Goal: Task Accomplishment & Management: Complete application form

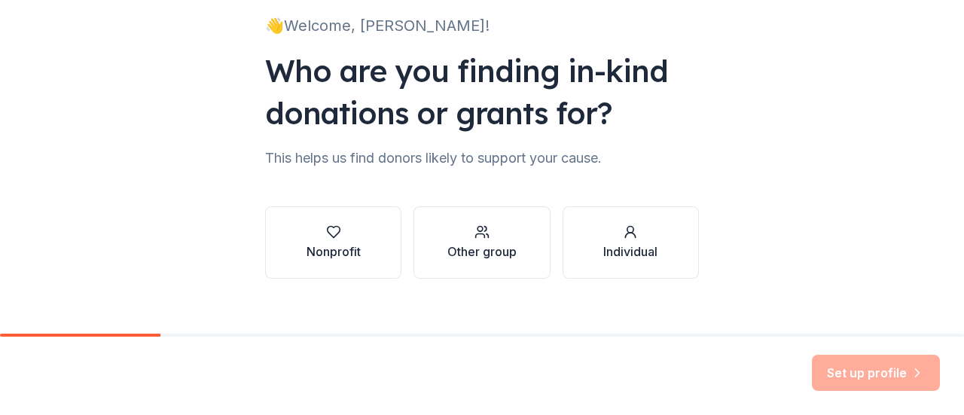
scroll to position [124, 0]
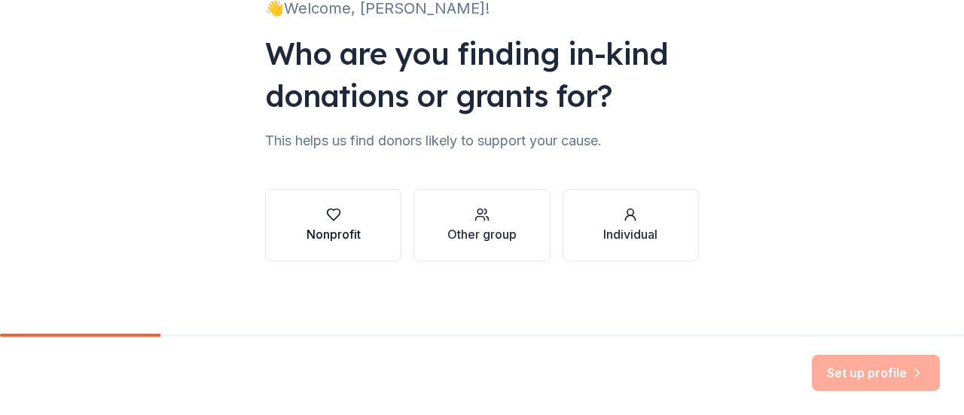
click at [323, 227] on div "Nonprofit" at bounding box center [334, 234] width 54 height 18
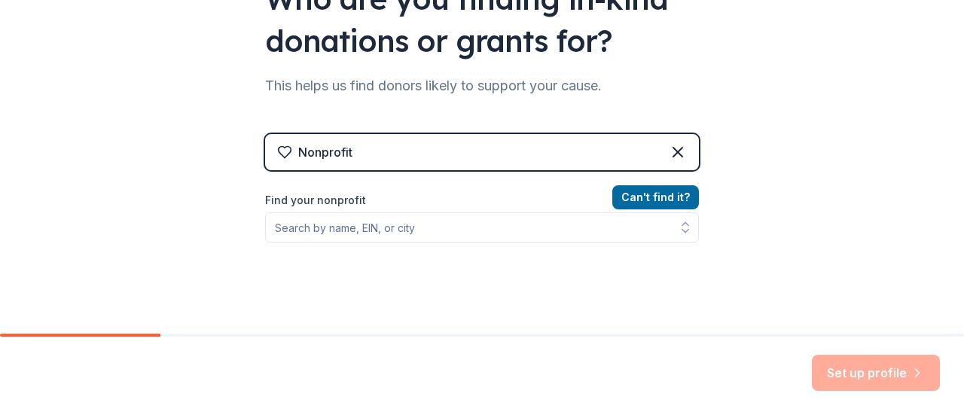
scroll to position [199, 0]
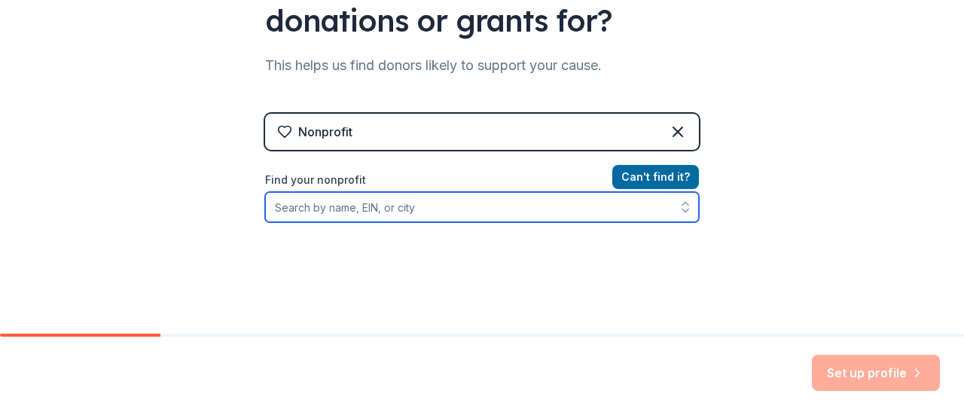
click at [307, 206] on input "Find your nonprofit" at bounding box center [482, 207] width 434 height 30
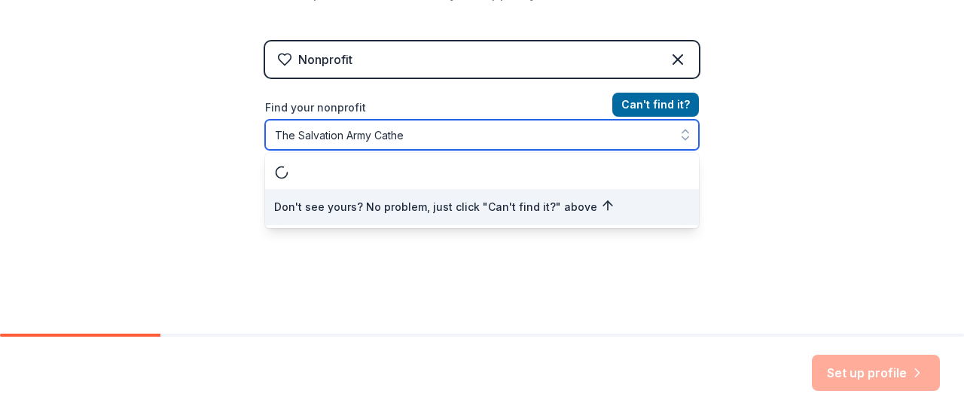
scroll to position [0, 0]
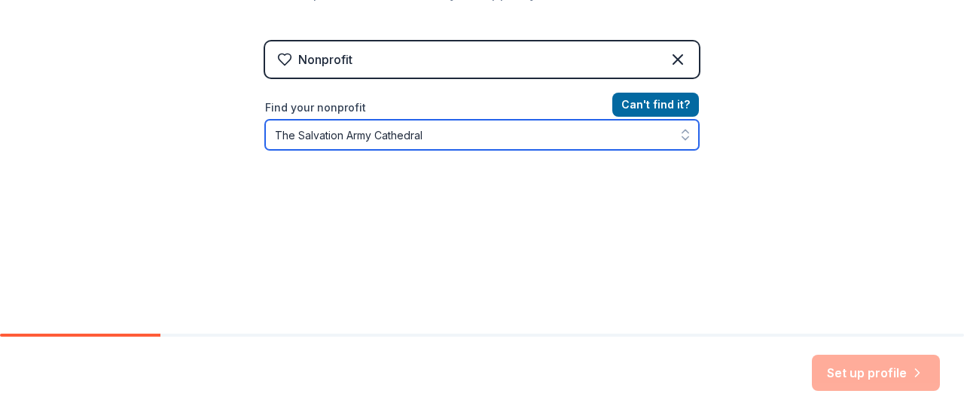
click at [679, 127] on icon "button" at bounding box center [685, 134] width 15 height 15
click at [682, 139] on icon "button" at bounding box center [685, 134] width 15 height 15
click at [438, 145] on input "The Salvation Army Cathedral" at bounding box center [482, 135] width 434 height 30
click at [682, 139] on icon "button" at bounding box center [685, 134] width 15 height 15
click at [385, 145] on input "The Salvation Army" at bounding box center [482, 135] width 434 height 30
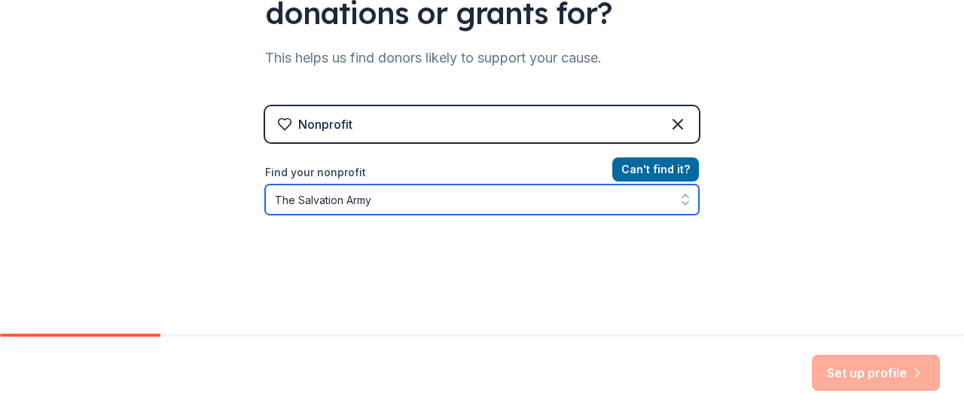
scroll to position [226, 0]
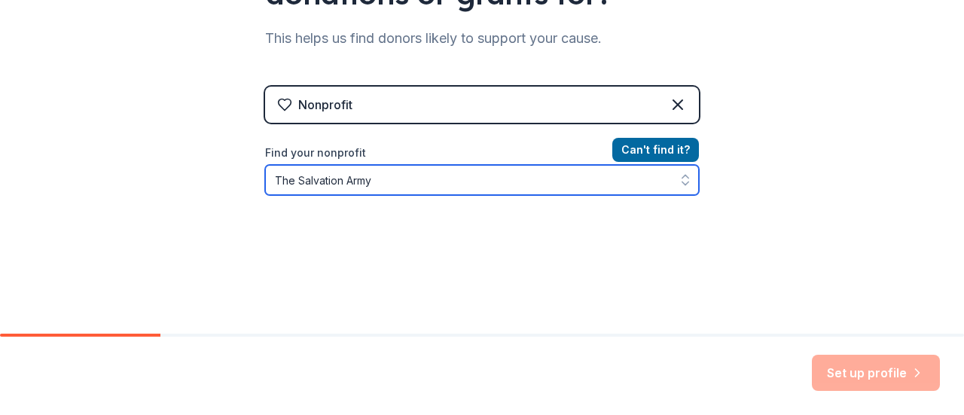
type input "The Salvation Army"
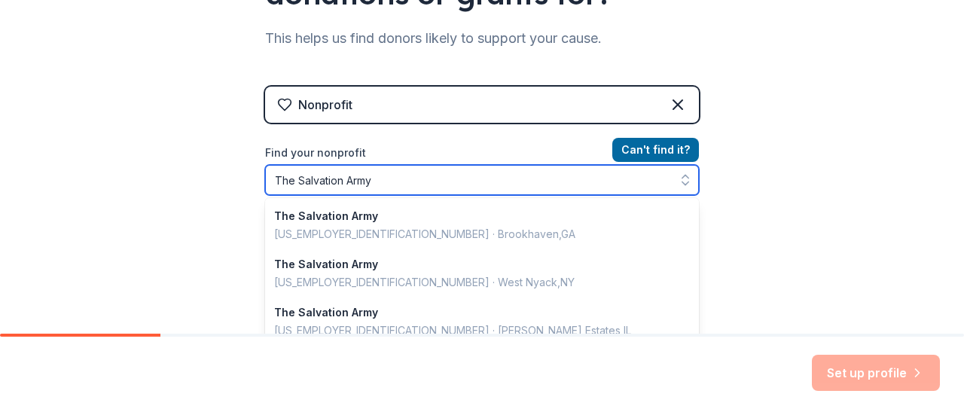
scroll to position [271, 0]
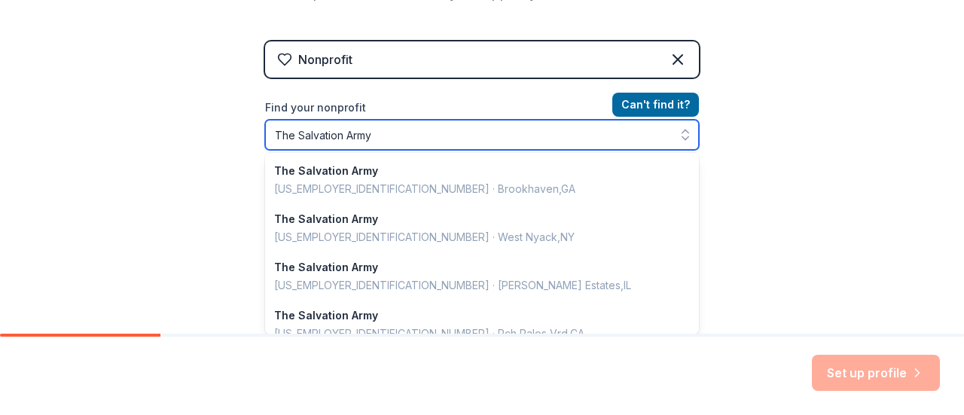
click at [682, 150] on div "The Salvation Army The Salvation Army [US_EMPLOYER_IDENTIFICATION_NUMBER] · [GE…" at bounding box center [482, 135] width 434 height 30
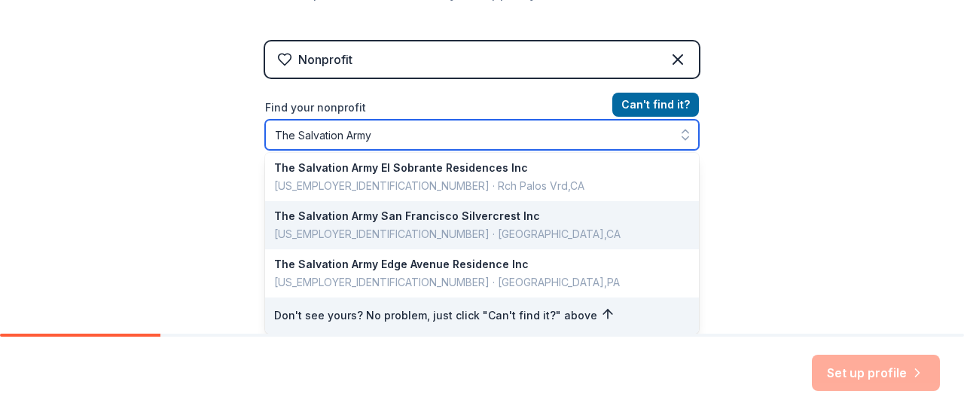
scroll to position [1067, 0]
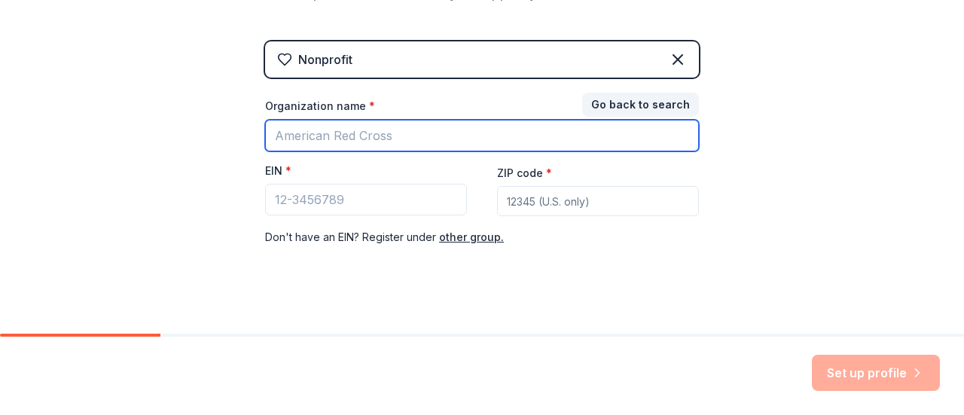
click at [304, 136] on input "Organization name *" at bounding box center [482, 136] width 434 height 32
type input "The Salvation Army [PERSON_NAME] Center"
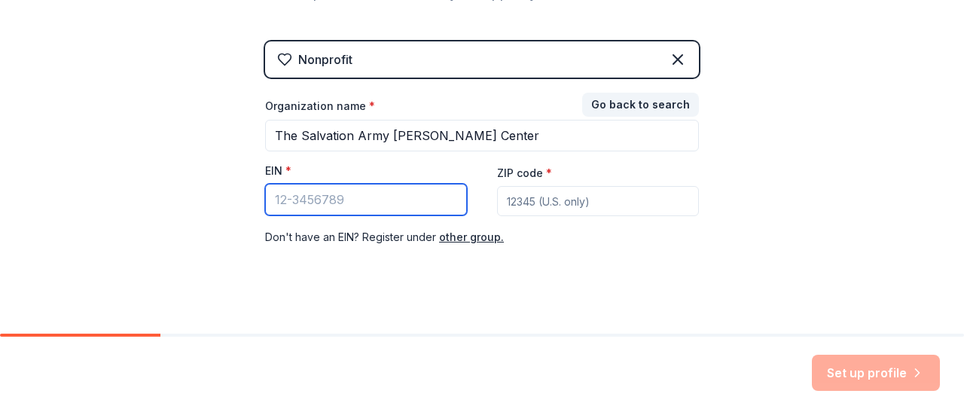
click at [288, 203] on input "EIN *" at bounding box center [366, 200] width 202 height 32
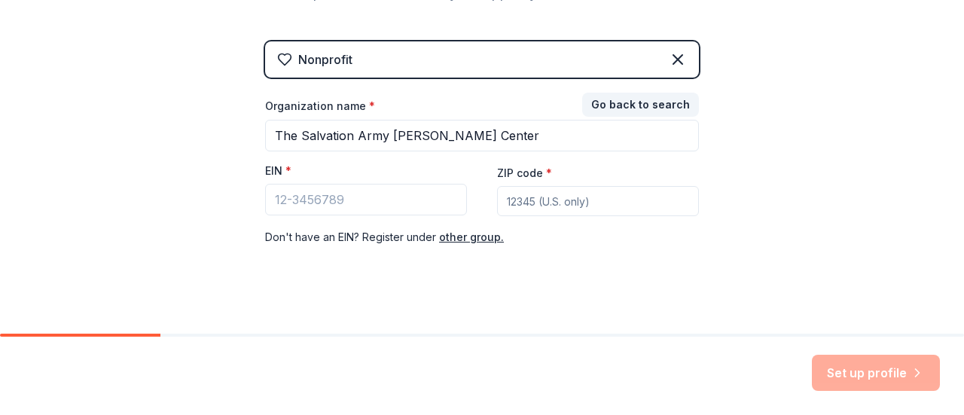
click at [520, 198] on input "ZIP code *" at bounding box center [598, 201] width 202 height 30
type input "92234"
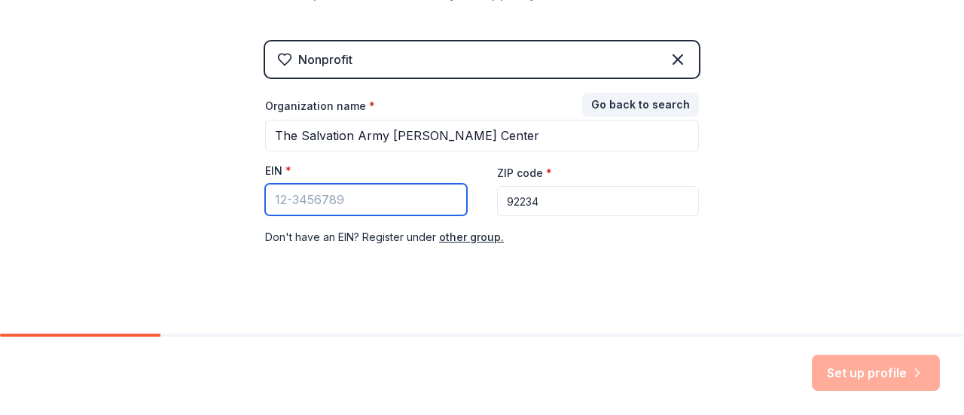
click at [322, 200] on input "EIN *" at bounding box center [366, 200] width 202 height 32
click at [268, 204] on input "EIN *" at bounding box center [366, 200] width 202 height 32
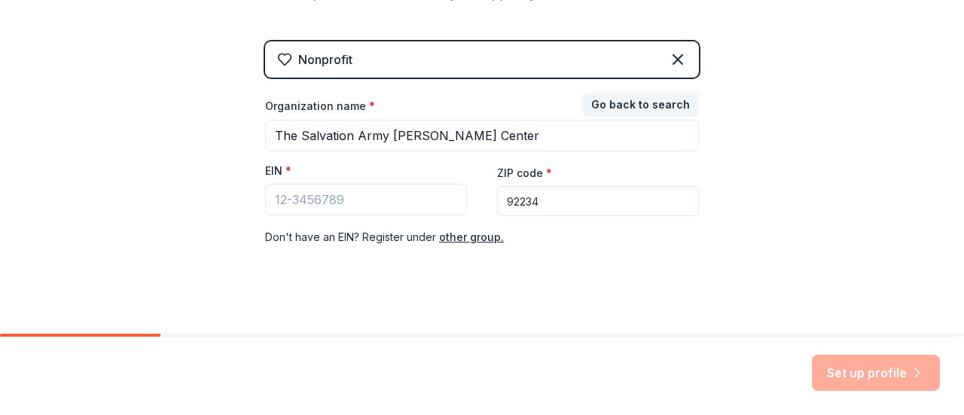
click at [643, 21] on div "Nonprofit Go back to search Organization name * The Salvation Army [PERSON_NAME…" at bounding box center [482, 146] width 434 height 259
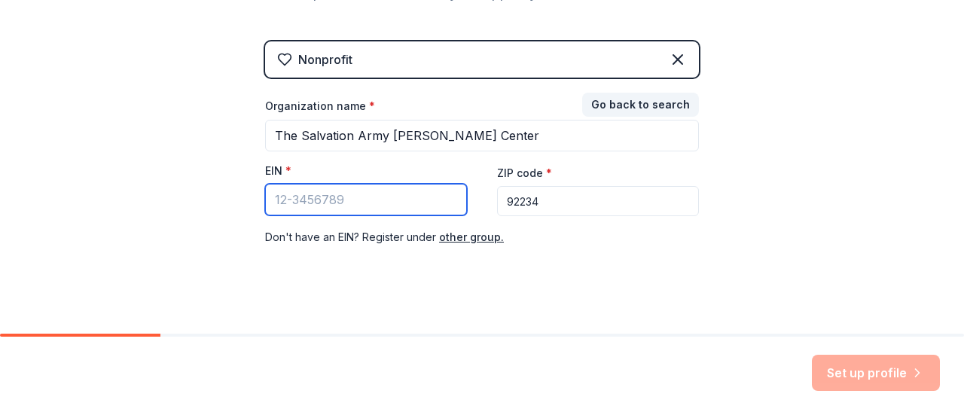
click at [282, 200] on input "EIN *" at bounding box center [366, 200] width 202 height 32
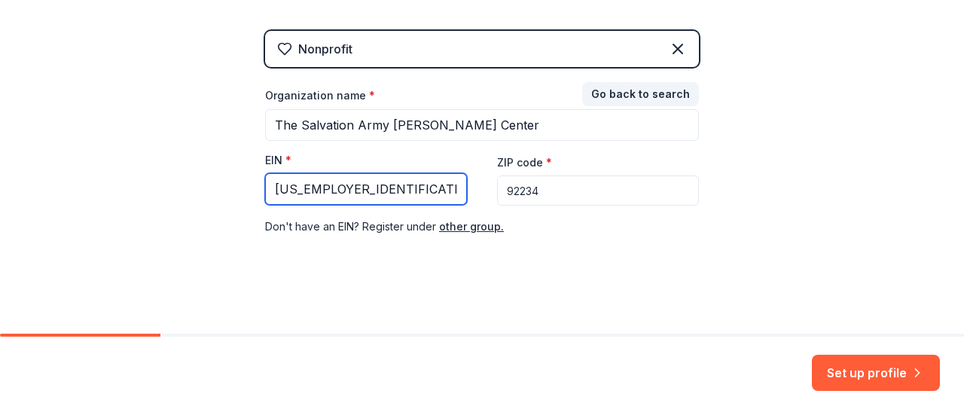
scroll to position [285, 0]
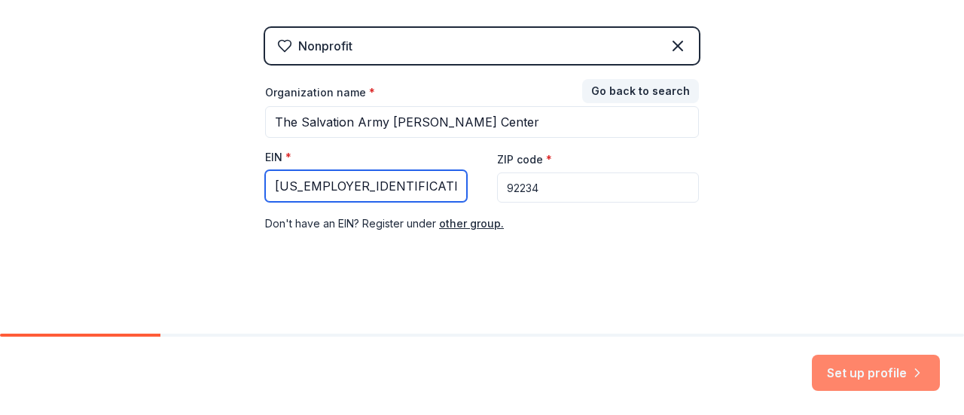
type input "[US_EMPLOYER_IDENTIFICATION_NUMBER]"
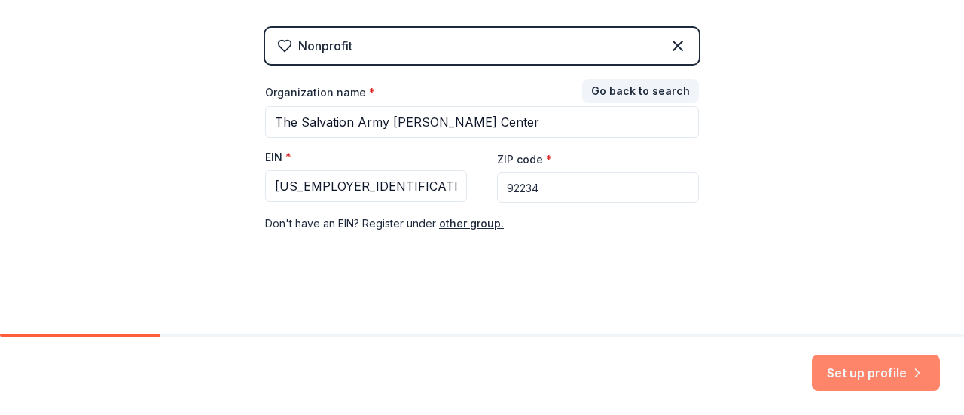
click at [870, 378] on button "Set up profile" at bounding box center [876, 373] width 128 height 36
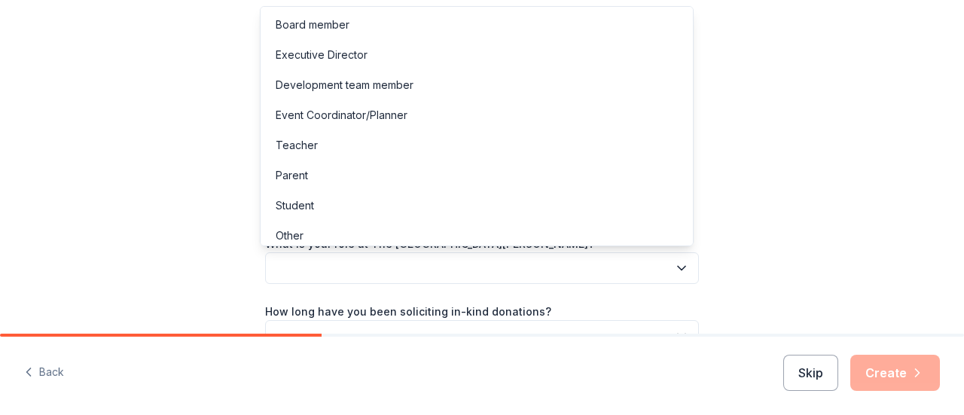
click at [678, 269] on icon "button" at bounding box center [682, 269] width 8 height 4
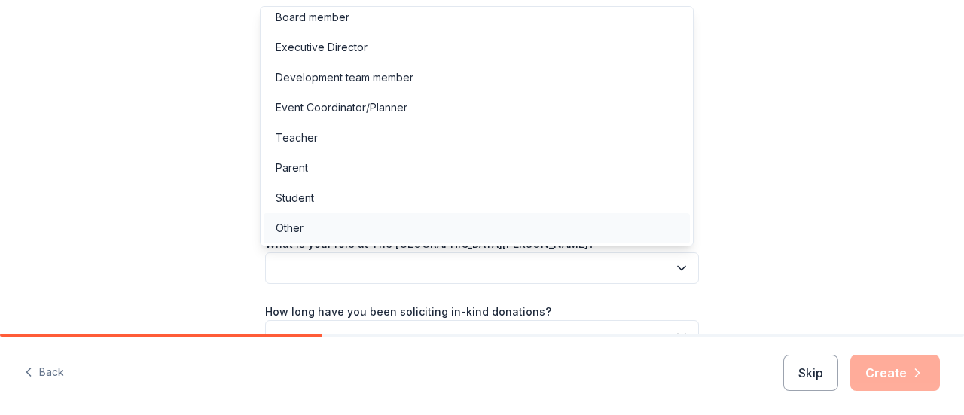
click at [315, 231] on div "Other" at bounding box center [477, 228] width 426 height 30
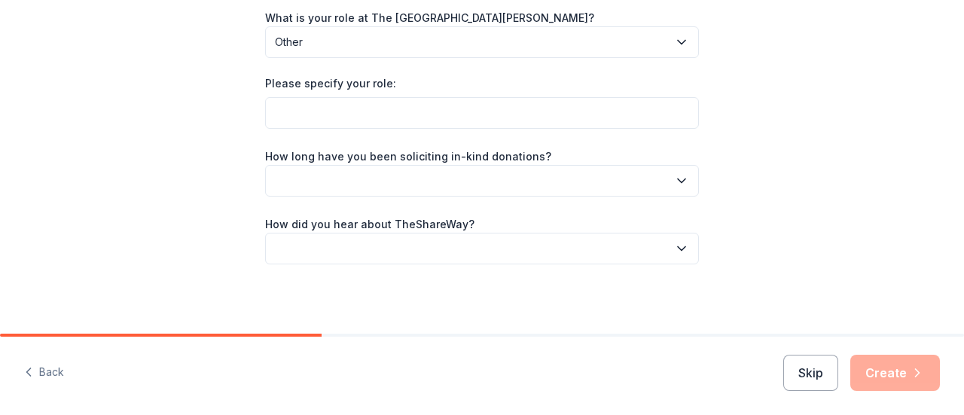
scroll to position [151, 0]
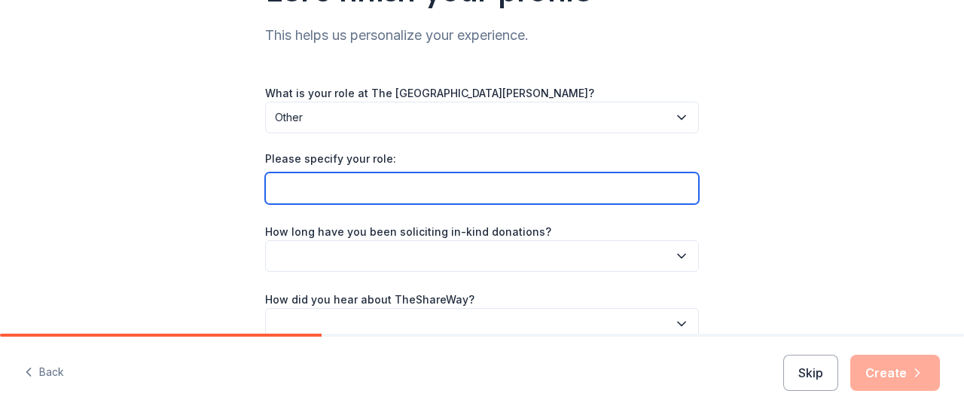
click at [286, 184] on input "Please specify your role:" at bounding box center [482, 188] width 434 height 32
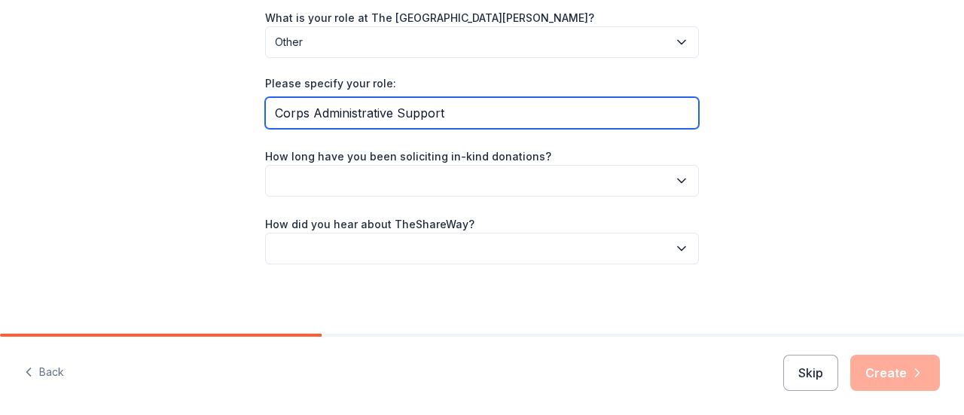
type input "Corps Administrative Support"
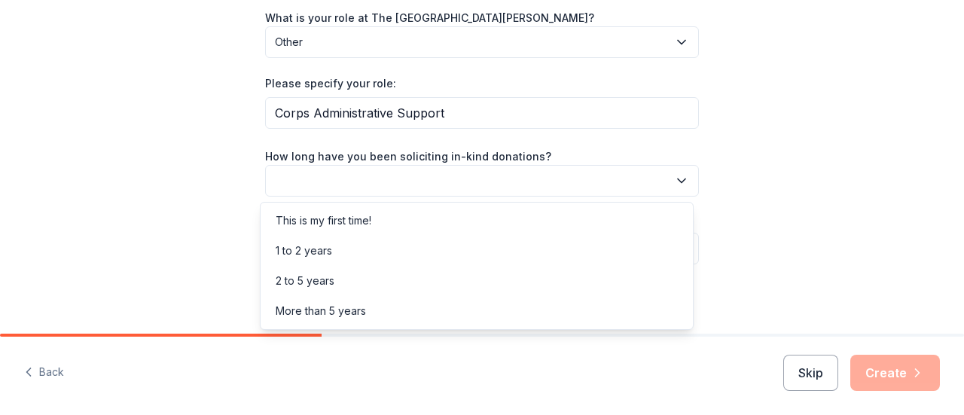
click at [676, 178] on icon "button" at bounding box center [681, 180] width 15 height 15
click at [339, 309] on div "More than 5 years" at bounding box center [321, 311] width 90 height 18
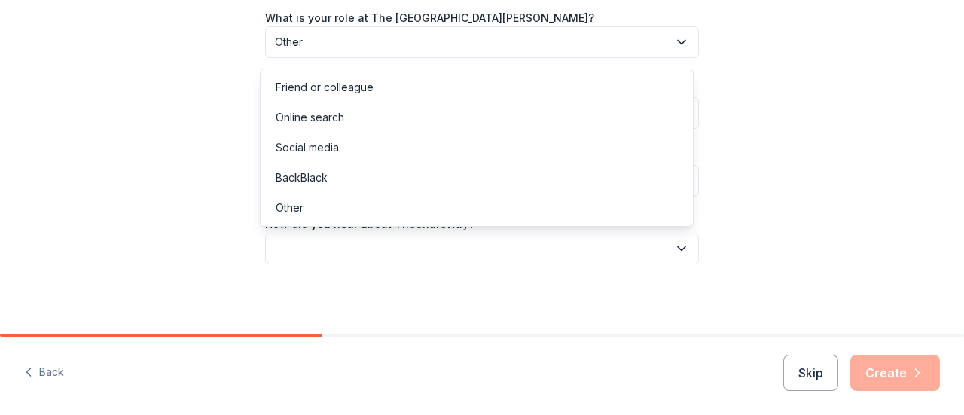
click at [679, 246] on icon "button" at bounding box center [682, 248] width 8 height 4
click at [331, 118] on div "Online search" at bounding box center [310, 117] width 69 height 18
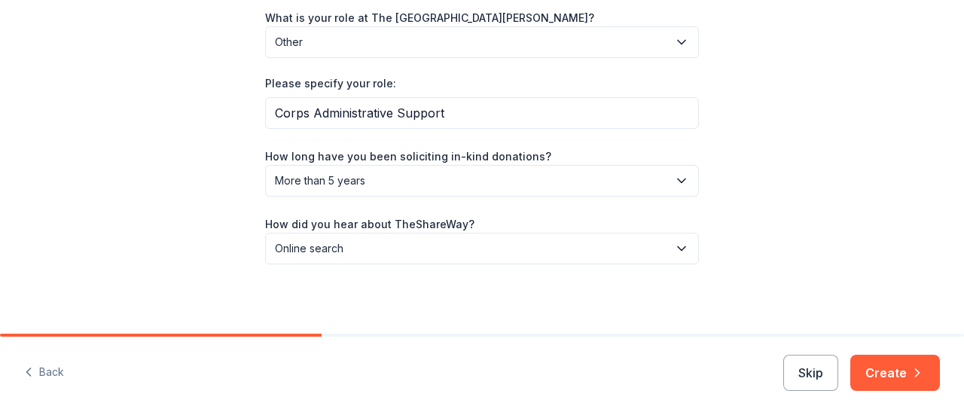
scroll to position [227, 0]
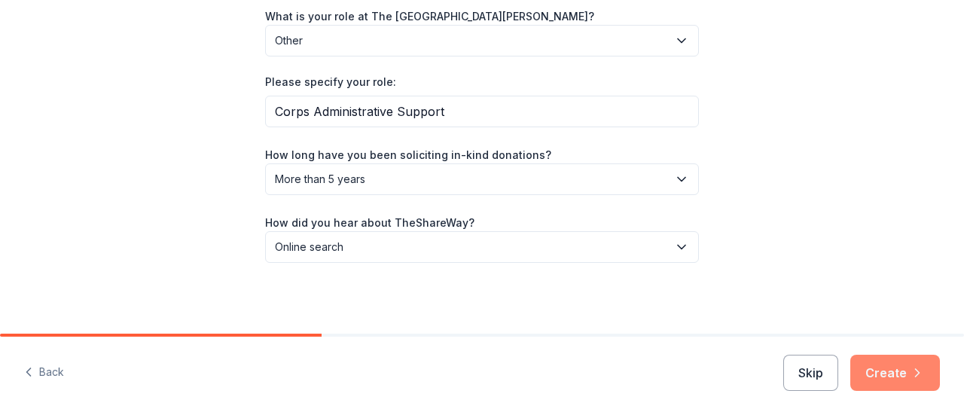
click at [881, 380] on button "Create" at bounding box center [895, 373] width 90 height 36
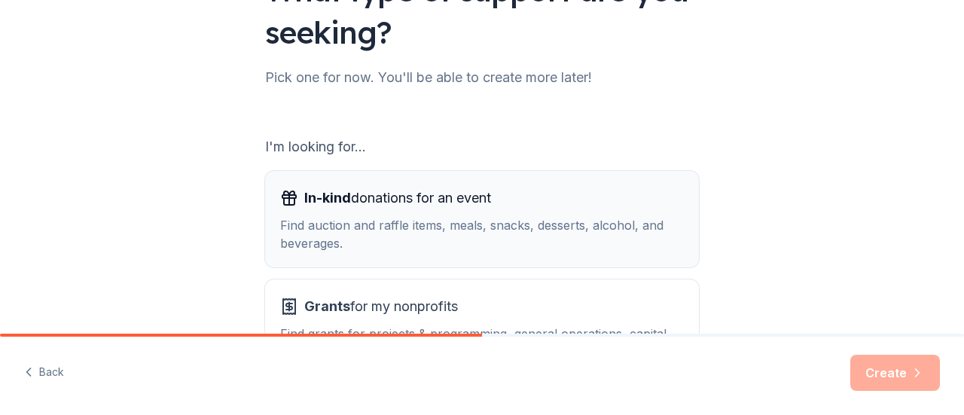
scroll to position [226, 0]
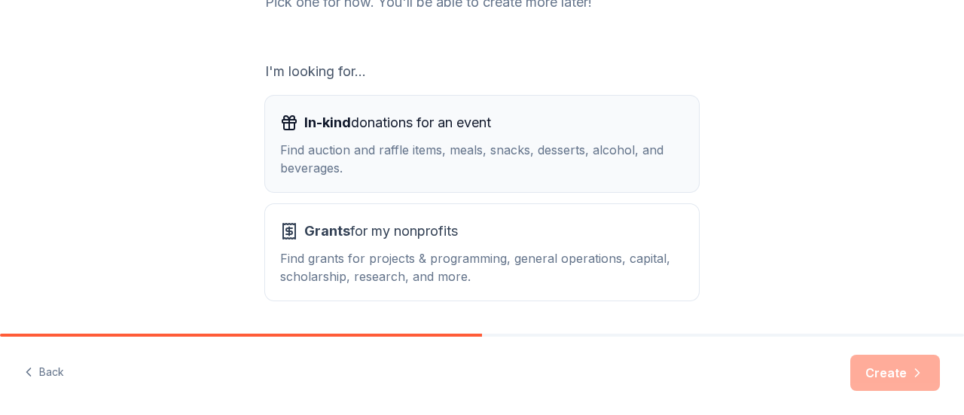
click at [443, 150] on div "Find auction and raffle items, meals, snacks, desserts, alcohol, and beverages." at bounding box center [482, 159] width 404 height 36
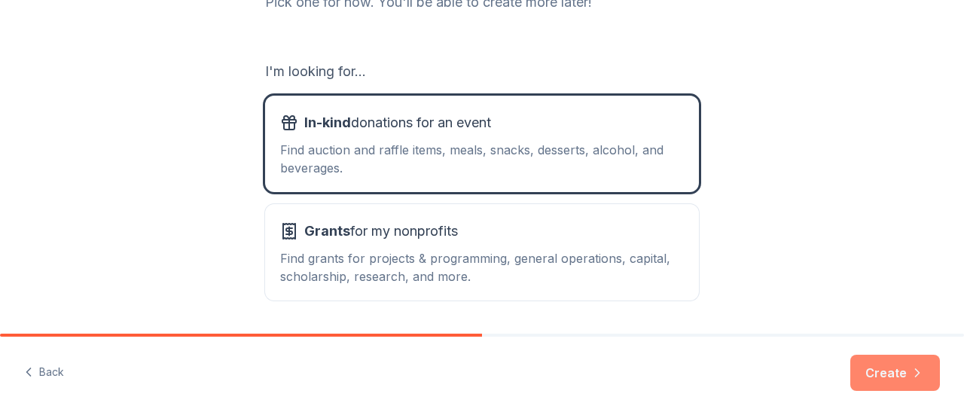
click at [883, 365] on button "Create" at bounding box center [895, 373] width 90 height 36
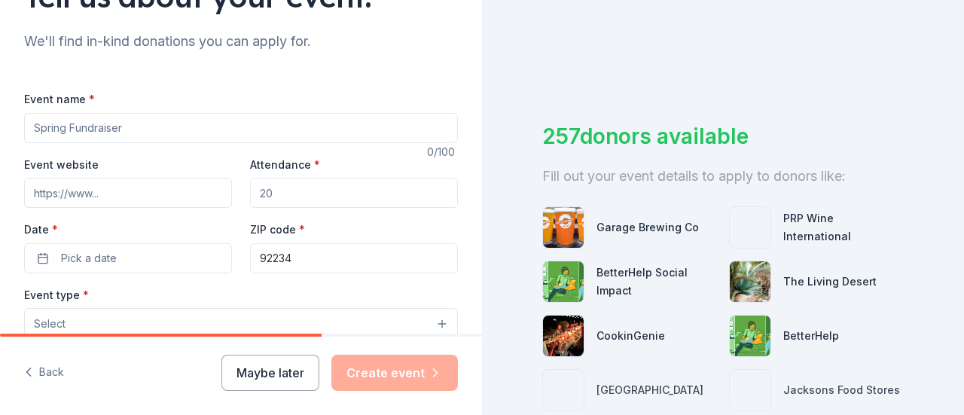
scroll to position [151, 0]
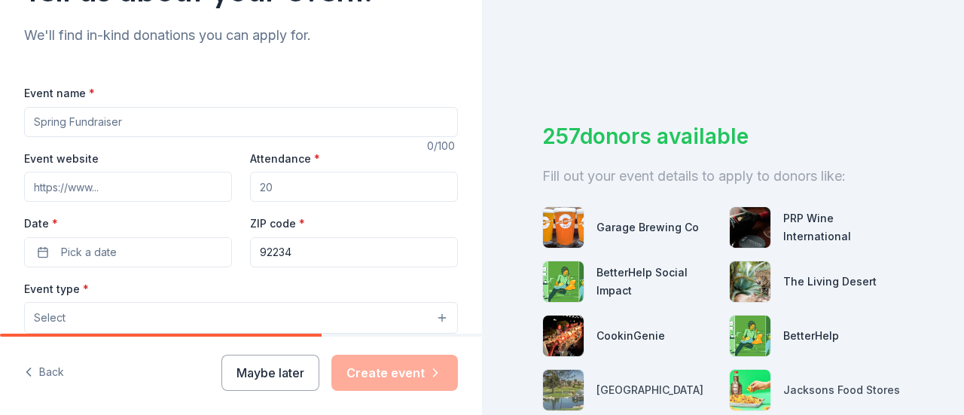
click at [108, 123] on input "Event name *" at bounding box center [241, 122] width 434 height 30
type input "Lunch and Learn"
click at [104, 188] on input "Event website" at bounding box center [128, 187] width 208 height 30
click at [92, 188] on input "Event website" at bounding box center [128, 187] width 208 height 30
paste input "[URL][DOMAIN_NAME]"
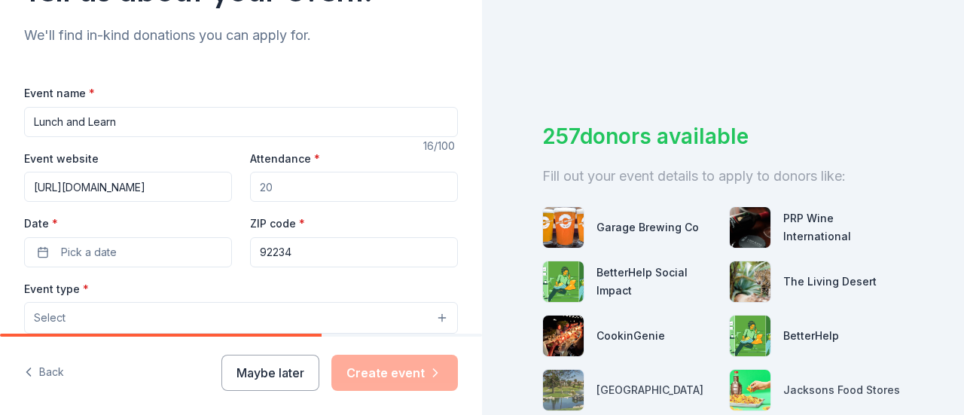
scroll to position [0, 24]
type input "[URL][DOMAIN_NAME]"
click at [283, 191] on input "Attendance *" at bounding box center [354, 187] width 208 height 30
type input "30"
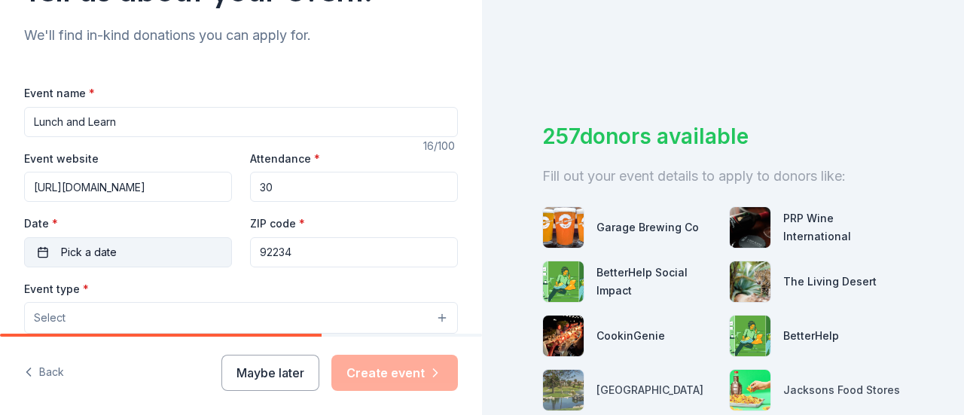
click at [44, 252] on button "Pick a date" at bounding box center [128, 252] width 208 height 30
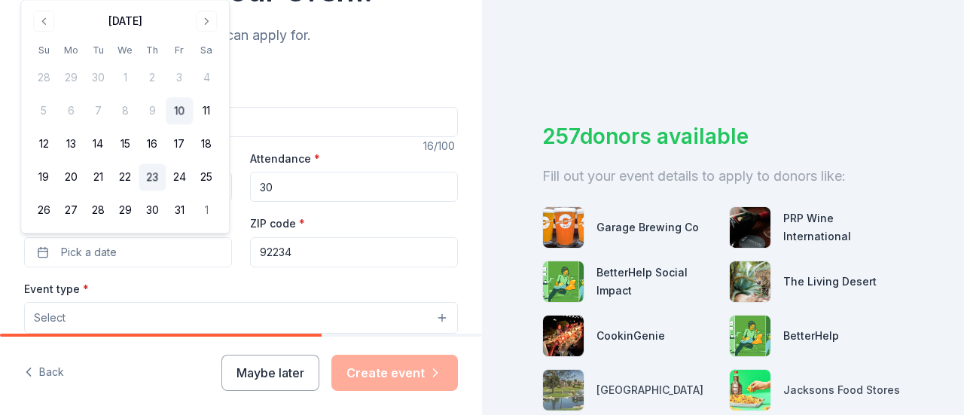
click at [150, 182] on button "23" at bounding box center [152, 177] width 27 height 27
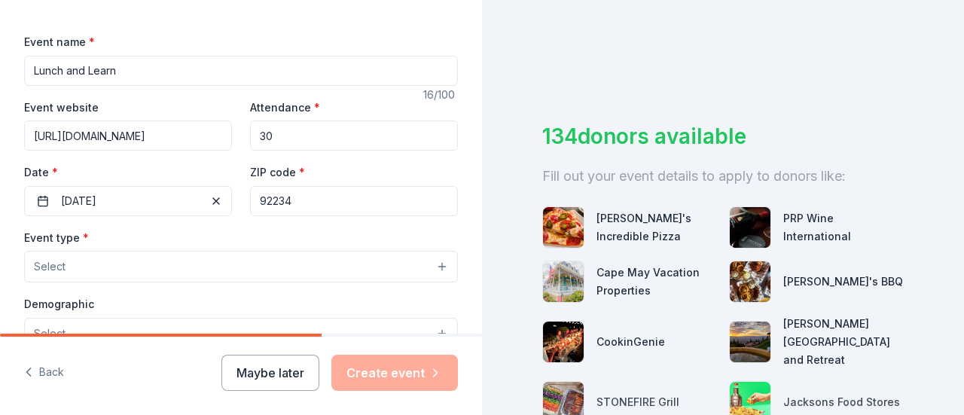
scroll to position [226, 0]
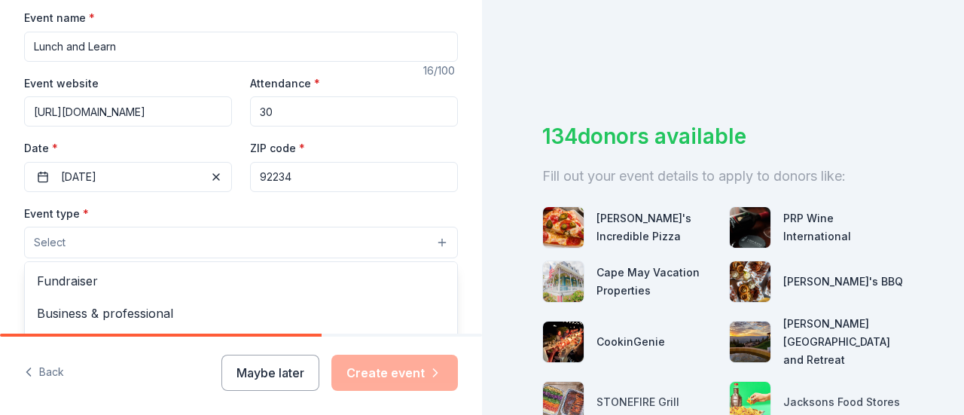
click at [428, 241] on button "Select" at bounding box center [241, 243] width 434 height 32
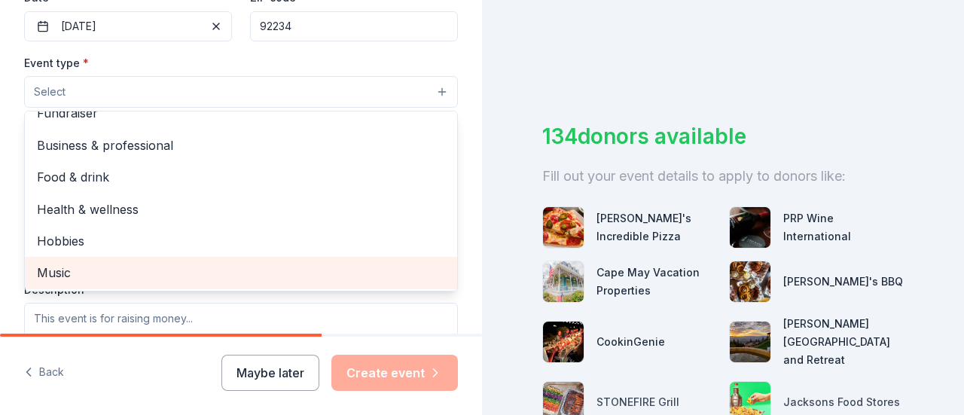
scroll to position [0, 0]
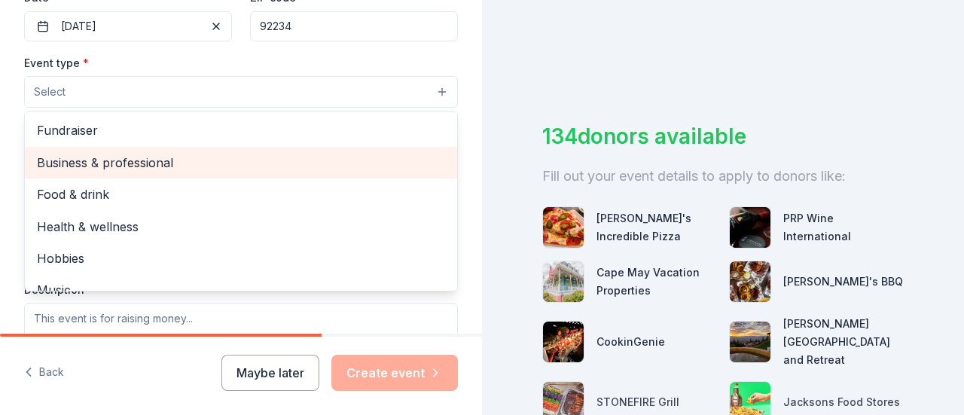
click at [124, 162] on span "Business & professional" at bounding box center [241, 163] width 408 height 20
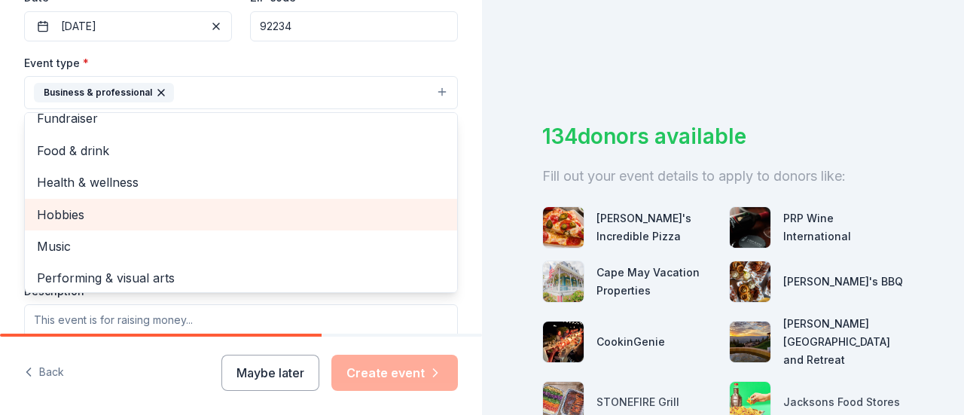
scroll to position [18, 0]
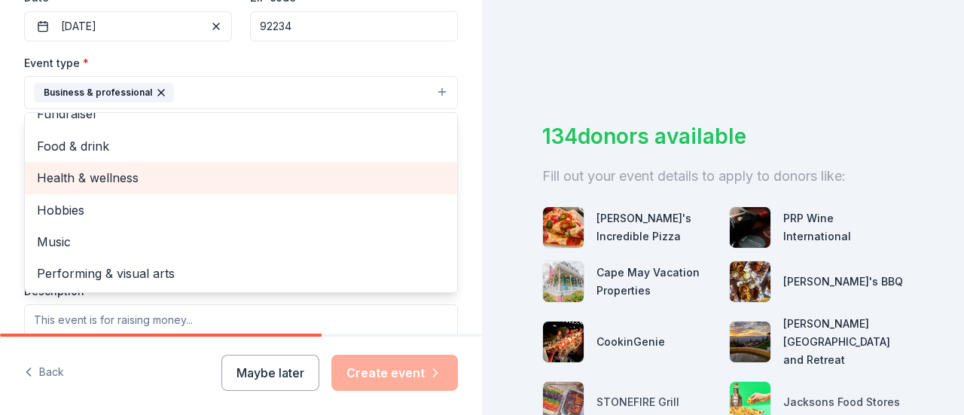
click at [134, 172] on span "Health & wellness" at bounding box center [241, 178] width 408 height 20
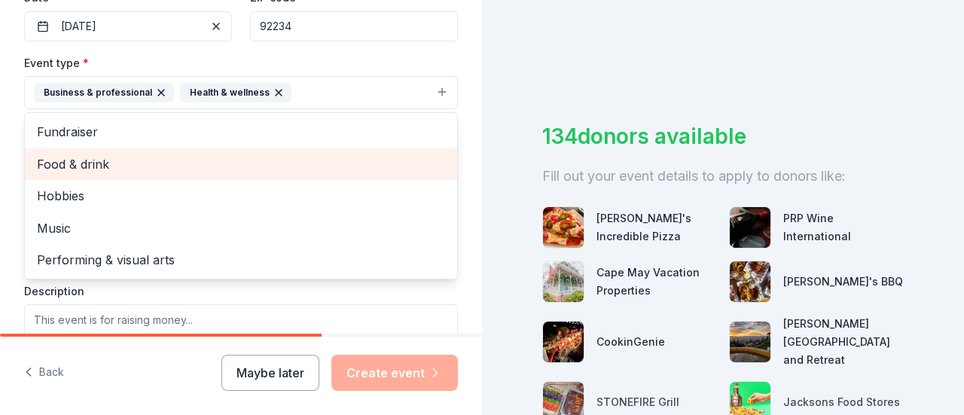
click at [127, 160] on span "Food & drink" at bounding box center [241, 164] width 408 height 20
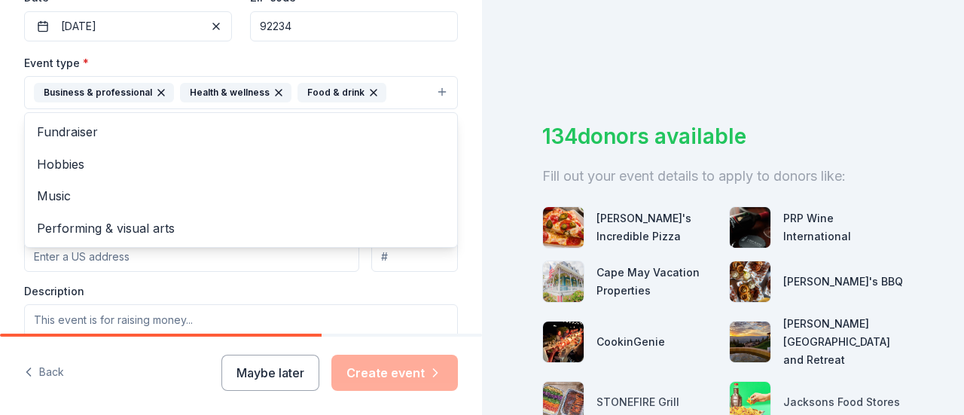
click at [462, 56] on div "Tell us about your event. We'll find in-kind donations you can apply for. Event…" at bounding box center [241, 125] width 482 height 1004
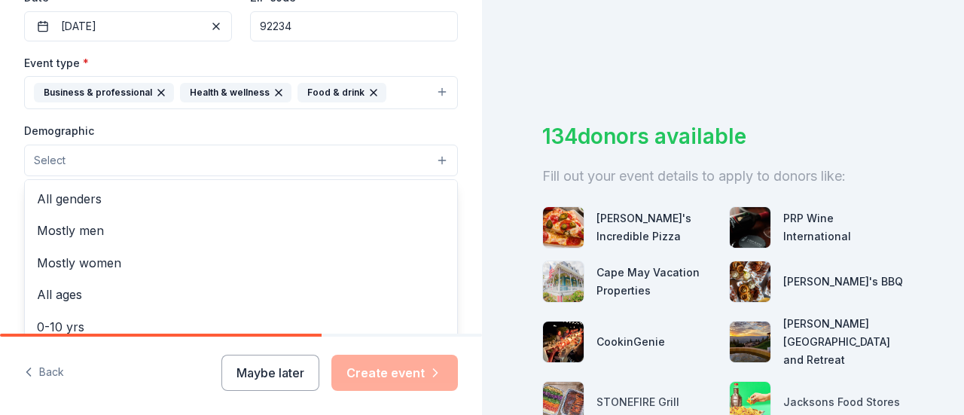
click at [431, 156] on button "Select" at bounding box center [241, 161] width 434 height 32
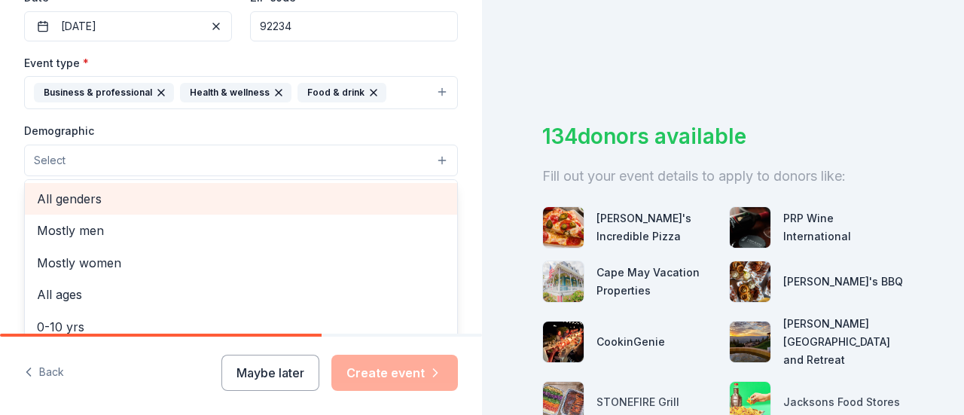
click at [112, 195] on span "All genders" at bounding box center [241, 199] width 408 height 20
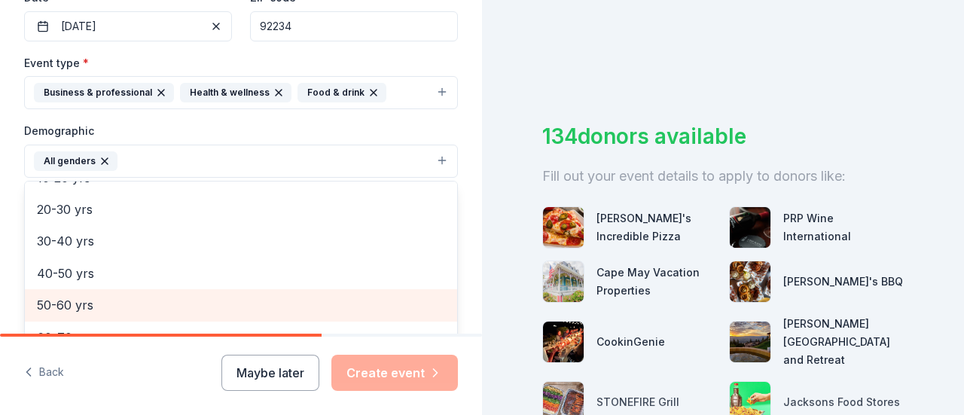
scroll to position [209, 0]
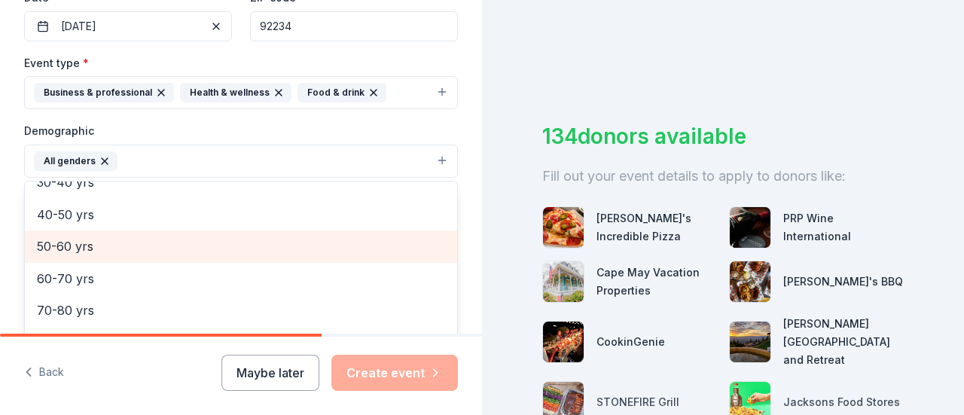
click at [110, 242] on span "50-60 yrs" at bounding box center [241, 247] width 408 height 20
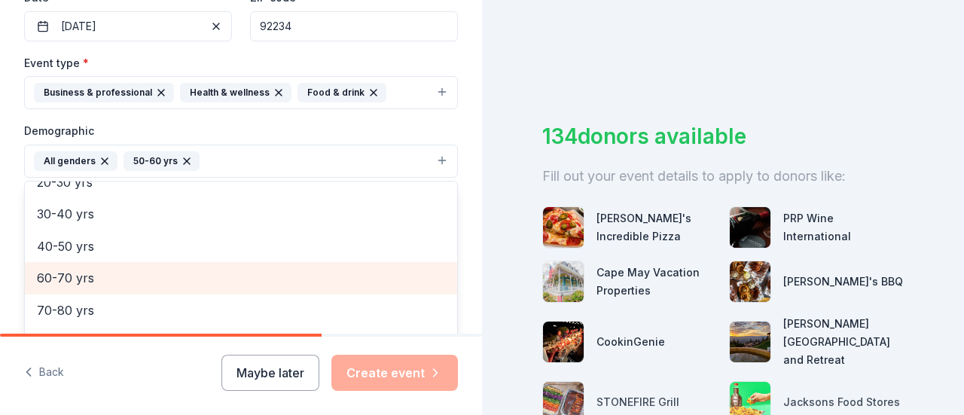
click at [108, 277] on span "60-70 yrs" at bounding box center [241, 278] width 408 height 20
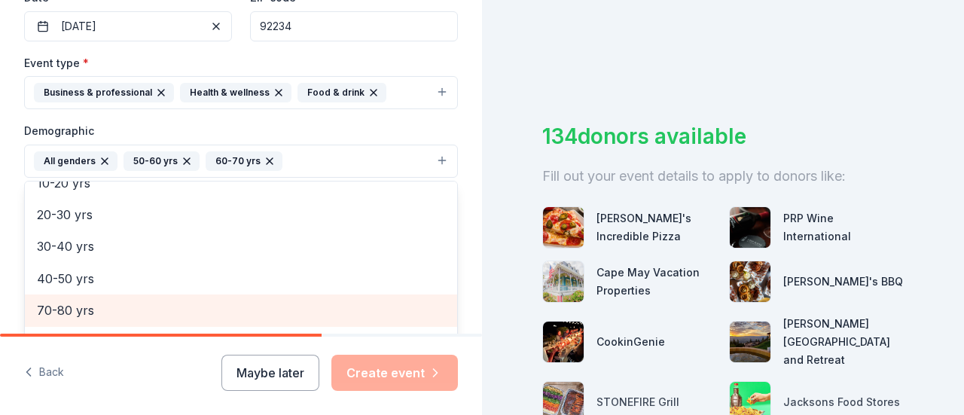
click at [101, 306] on span "70-80 yrs" at bounding box center [241, 311] width 408 height 20
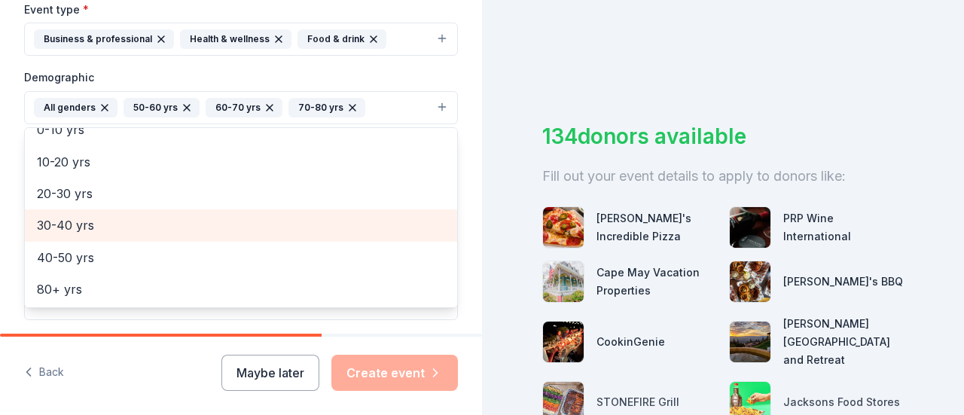
scroll to position [452, 0]
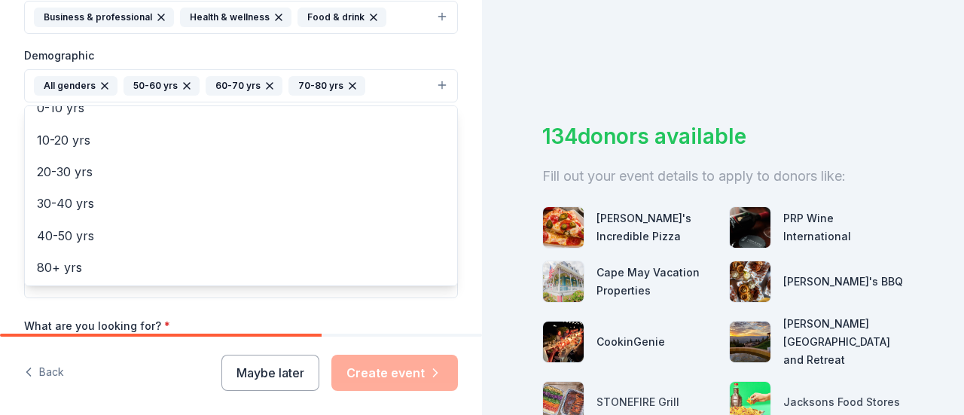
click at [462, 212] on div "Tell us about your event. We'll find in-kind donations you can apply for. Event…" at bounding box center [241, 51] width 482 height 1006
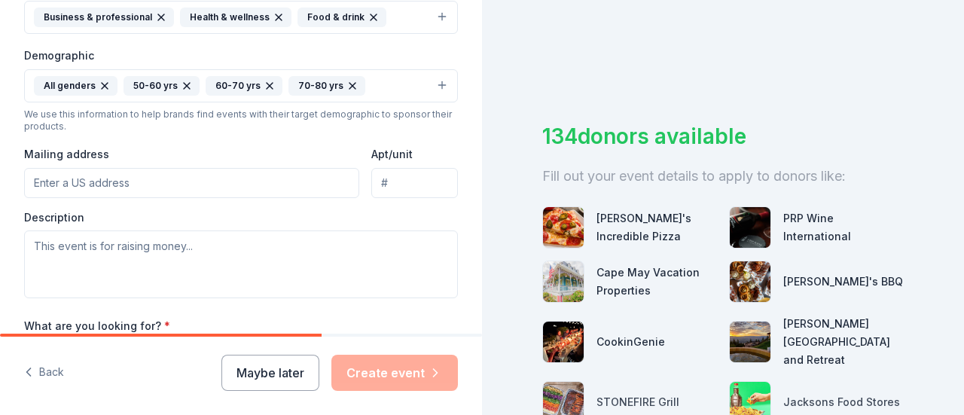
click at [50, 177] on input "Mailing address" at bounding box center [191, 183] width 335 height 30
type input "[STREET_ADDRESS]"
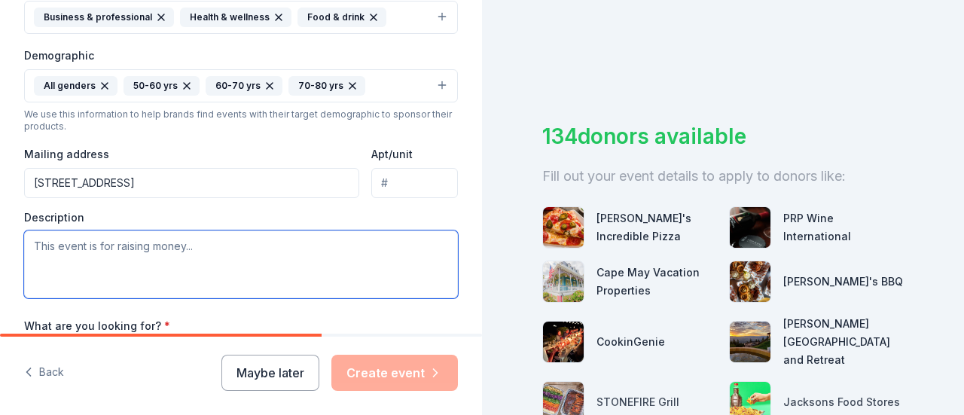
click at [48, 245] on textarea at bounding box center [241, 264] width 434 height 68
click at [197, 260] on textarea "This event is raising awareness to" at bounding box center [241, 264] width 434 height 68
click at [216, 246] on textarea "This event is raising awareness to" at bounding box center [241, 264] width 434 height 68
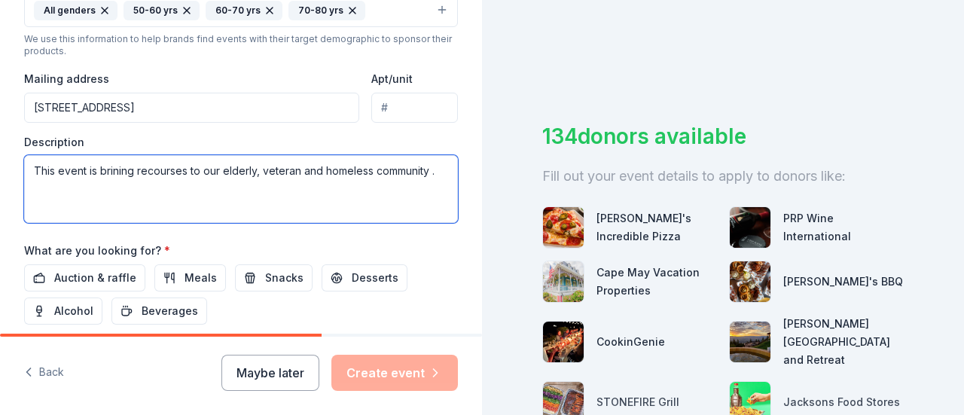
scroll to position [603, 0]
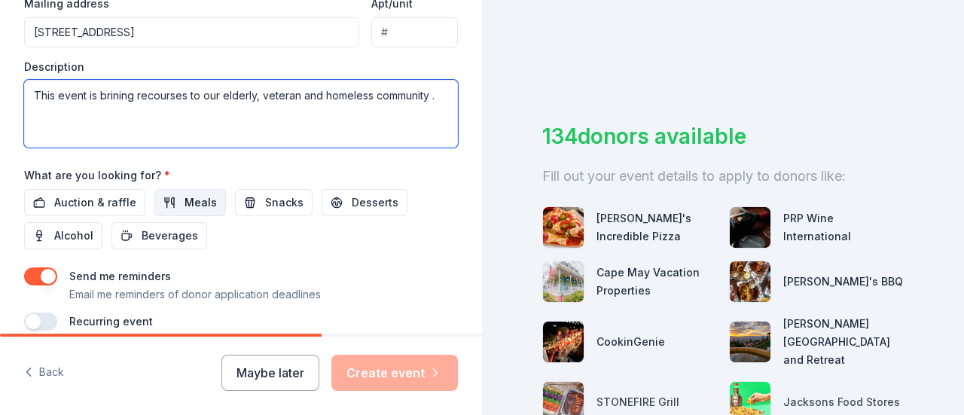
type textarea "This event is brining recourses to our elderly, veteran and homeless community ."
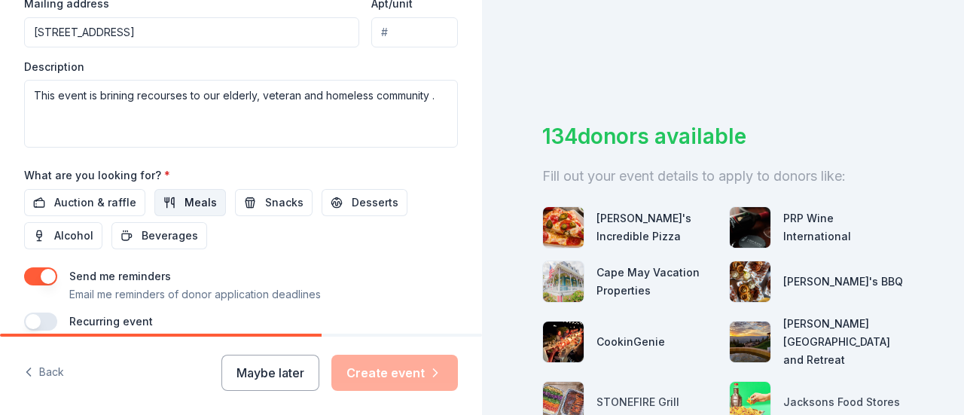
click at [185, 206] on span "Meals" at bounding box center [201, 203] width 32 height 18
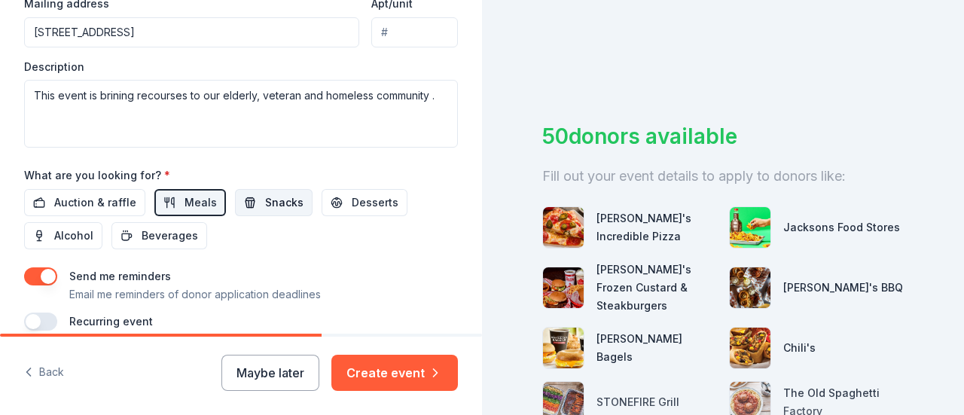
click at [279, 197] on span "Snacks" at bounding box center [284, 203] width 38 height 18
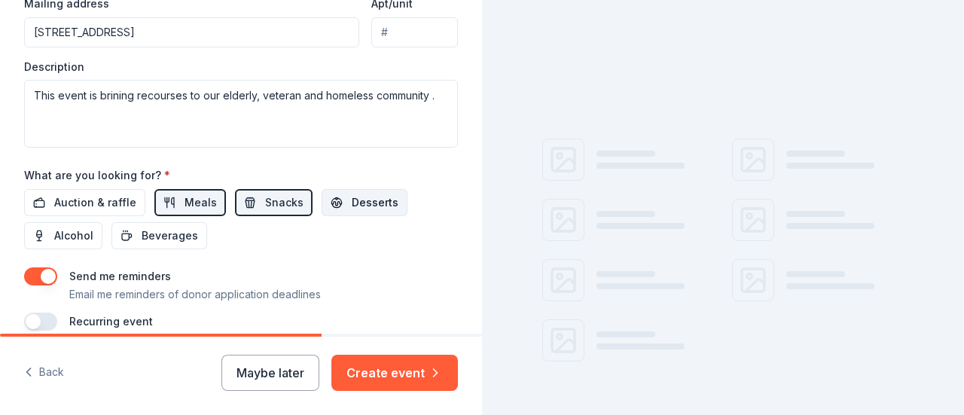
click at [359, 198] on span "Desserts" at bounding box center [375, 203] width 47 height 18
click at [179, 235] on span "Beverages" at bounding box center [170, 236] width 56 height 18
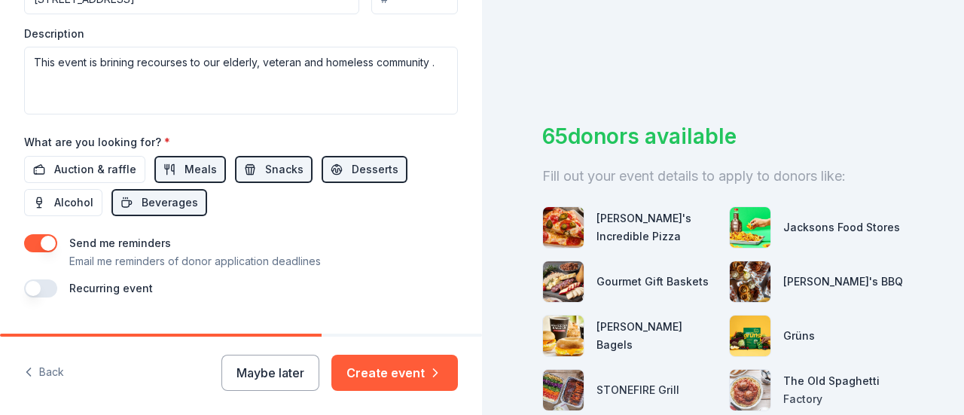
scroll to position [667, 0]
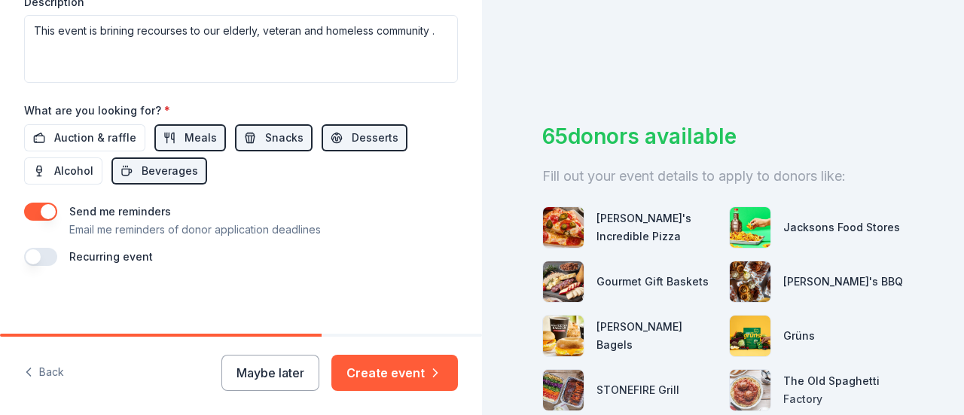
click at [46, 251] on button "button" at bounding box center [40, 257] width 33 height 18
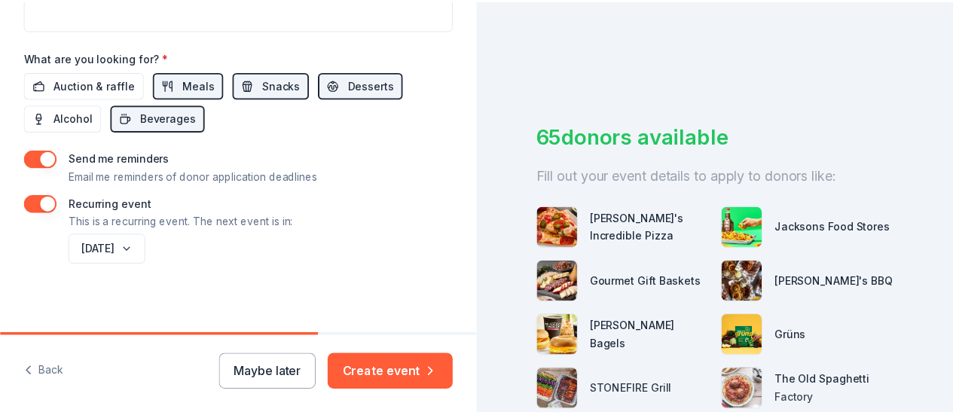
scroll to position [722, 0]
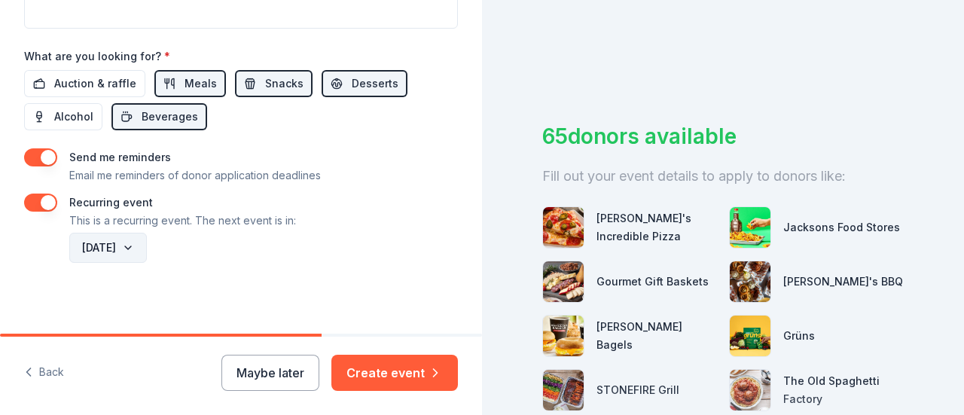
click at [147, 246] on button "[DATE]" at bounding box center [108, 248] width 78 height 30
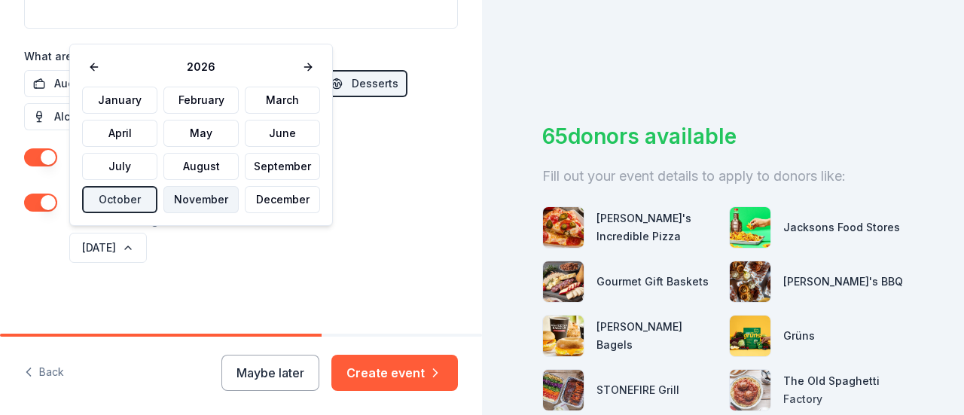
click at [204, 200] on button "November" at bounding box center [200, 199] width 75 height 27
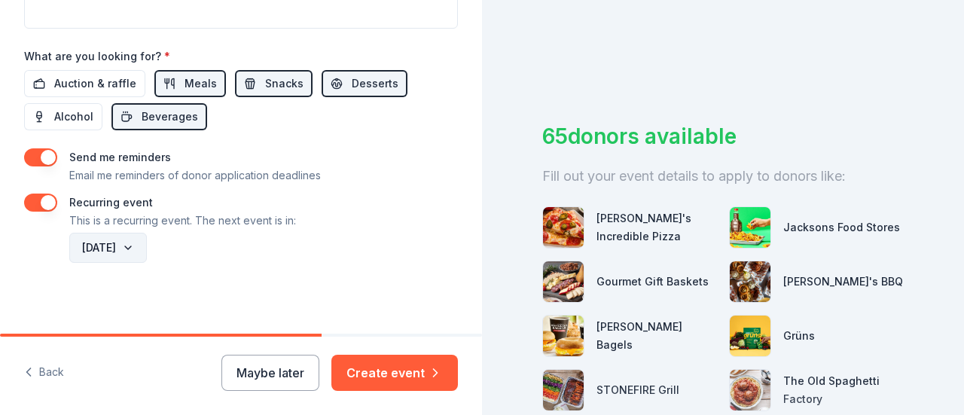
click at [147, 245] on button "[DATE]" at bounding box center [108, 248] width 78 height 30
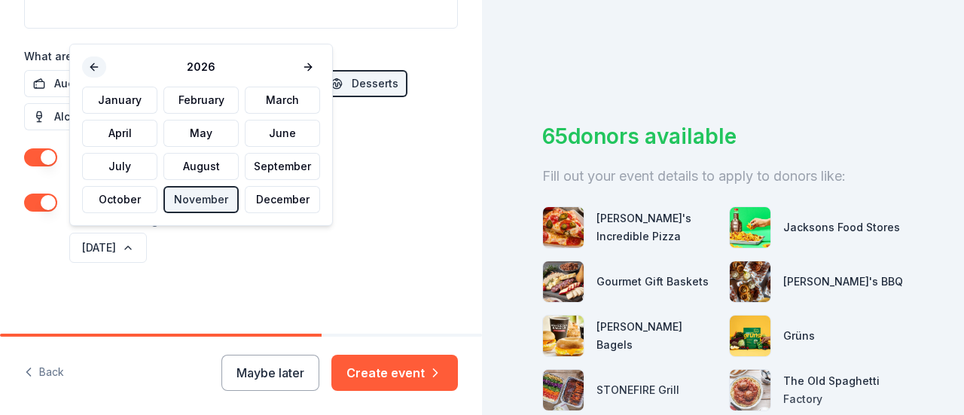
click at [84, 61] on button at bounding box center [94, 66] width 24 height 21
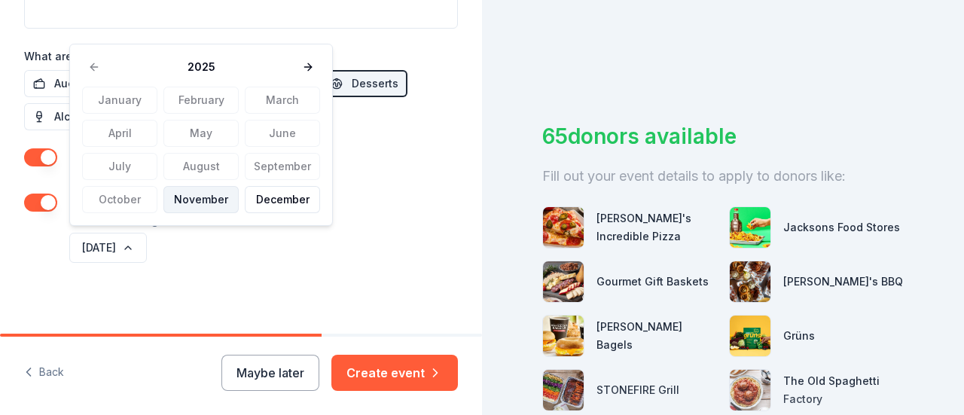
click at [203, 203] on button "November" at bounding box center [200, 199] width 75 height 27
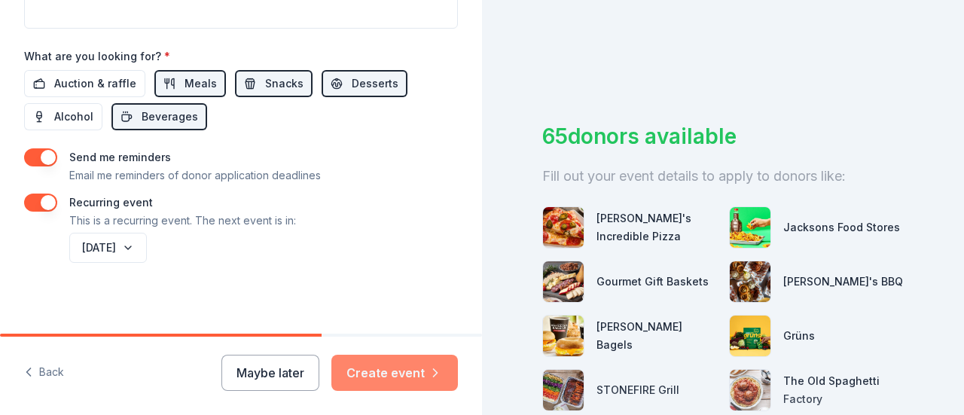
click at [395, 368] on button "Create event" at bounding box center [394, 373] width 127 height 36
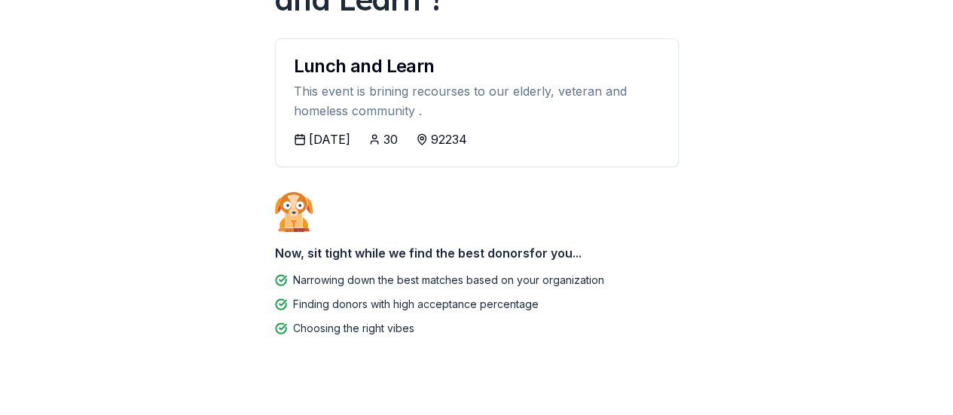
scroll to position [105, 0]
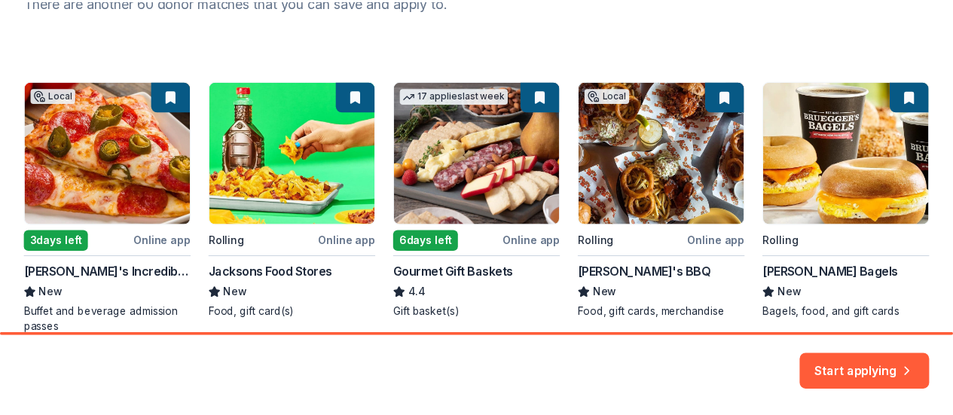
scroll to position [299, 0]
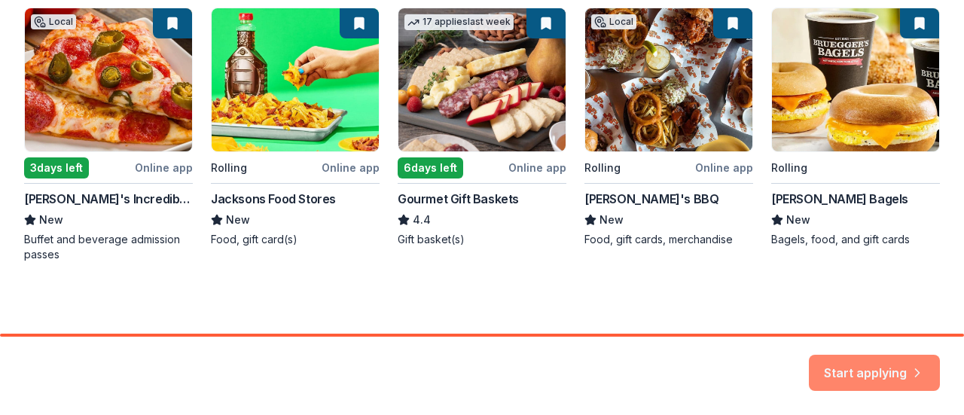
click at [886, 362] on button "Start applying" at bounding box center [874, 364] width 131 height 36
click at [867, 362] on div "Start applying" at bounding box center [874, 373] width 131 height 36
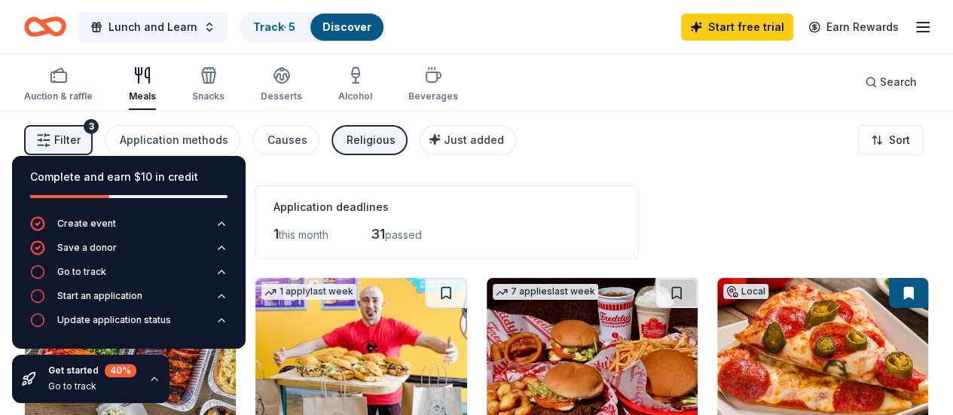
click at [565, 219] on div "Application deadlines 1 this month 31 passed" at bounding box center [447, 222] width 384 height 74
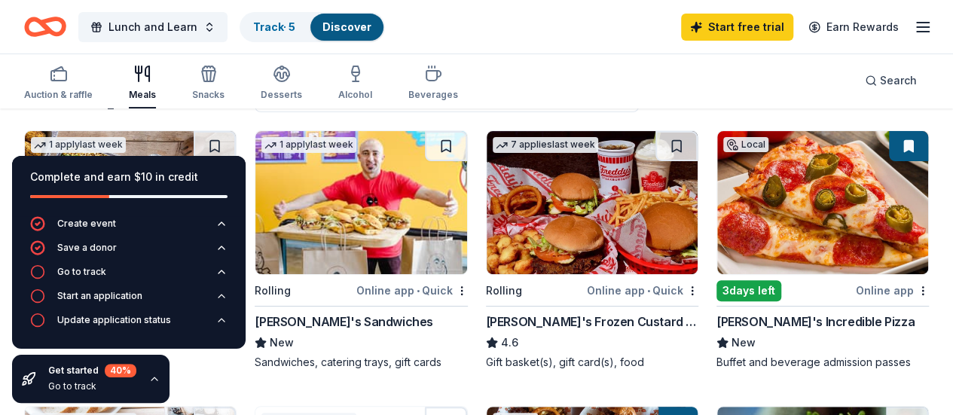
scroll to position [151, 0]
